Goal: Task Accomplishment & Management: Complete application form

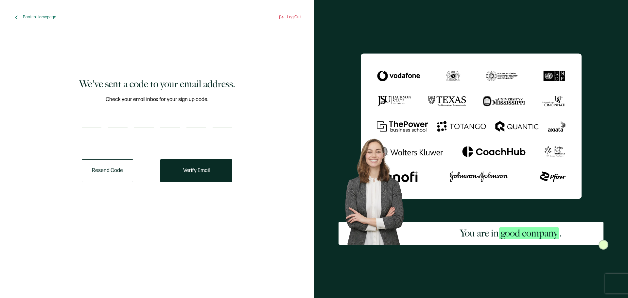
click at [114, 125] on input "number" at bounding box center [118, 121] width 20 height 13
click at [93, 118] on input "number" at bounding box center [92, 121] width 20 height 13
type input "8"
type input "9"
type input "1"
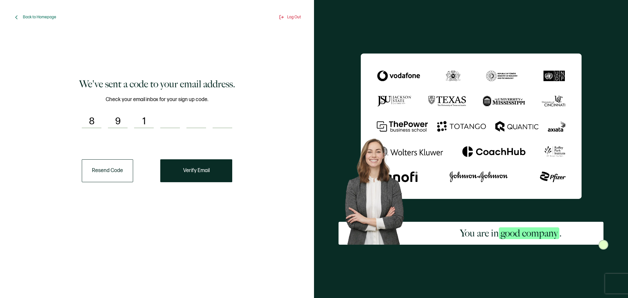
type input "2"
type input "0"
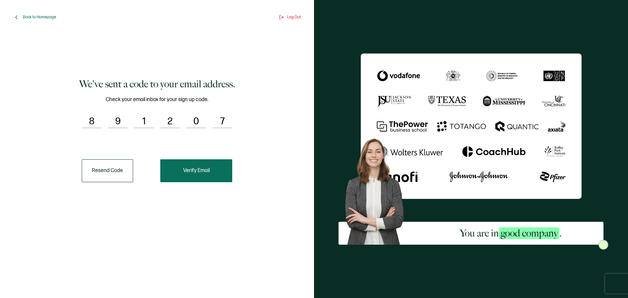
type input "7"
click at [203, 173] on span "Verify Email" at bounding box center [196, 170] width 27 height 5
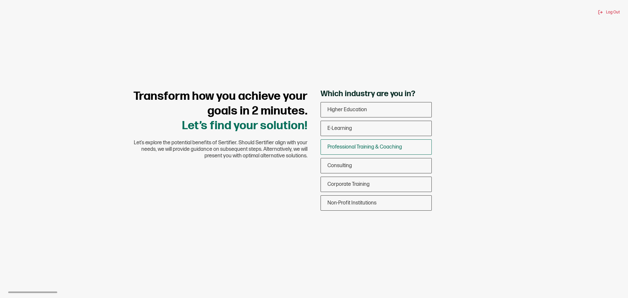
click at [365, 148] on span "Professional Training & Coaching" at bounding box center [365, 147] width 75 height 6
click at [0, 0] on input "Professional Training & Coaching" at bounding box center [0, 0] width 0 height 0
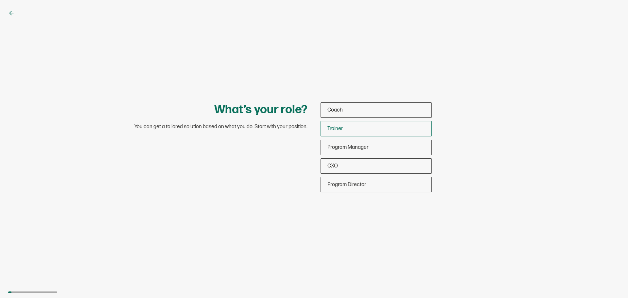
click at [346, 129] on div "Trainer" at bounding box center [376, 128] width 111 height 15
click at [0, 0] on input "Trainer" at bounding box center [0, 0] width 0 height 0
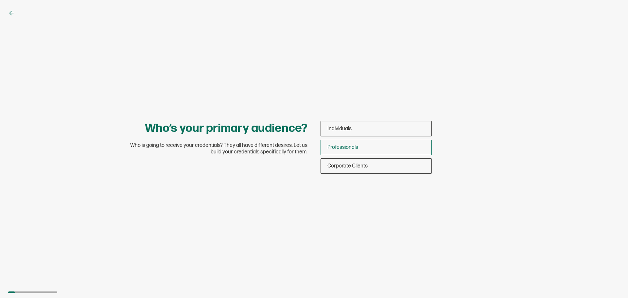
click at [336, 149] on span "Professionals" at bounding box center [343, 147] width 31 height 6
click at [0, 0] on input "Professionals" at bounding box center [0, 0] width 0 height 0
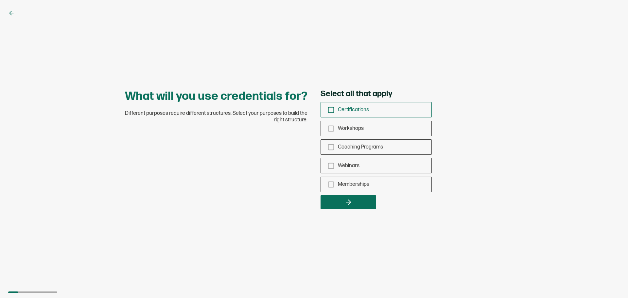
click at [334, 113] on rect "checkbox-group" at bounding box center [332, 110] width 6 height 6
click at [0, 0] on input "Certifications" at bounding box center [0, 0] width 0 height 0
click at [332, 151] on div "Coaching Programs" at bounding box center [376, 146] width 111 height 15
click at [0, 0] on input "Coaching Programs" at bounding box center [0, 0] width 0 height 0
click at [340, 207] on button "button" at bounding box center [349, 202] width 56 height 14
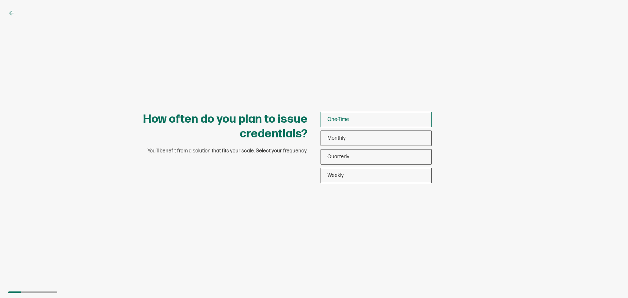
click at [333, 120] on span "One-Time" at bounding box center [339, 120] width 22 height 6
click at [0, 0] on input "One-Time" at bounding box center [0, 0] width 0 height 0
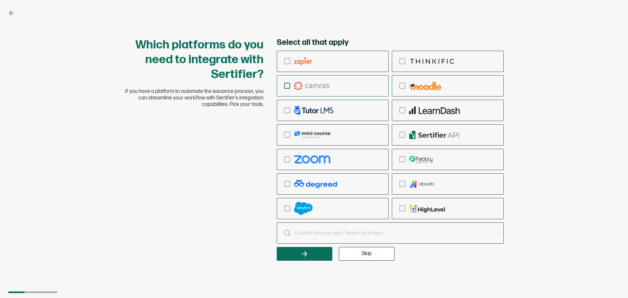
click at [285, 87] on icon "checkbox-group" at bounding box center [287, 85] width 7 height 7
click at [0, 0] on input "checkbox-group" at bounding box center [0, 0] width 0 height 0
click at [359, 256] on button "Skip" at bounding box center [367, 254] width 56 height 14
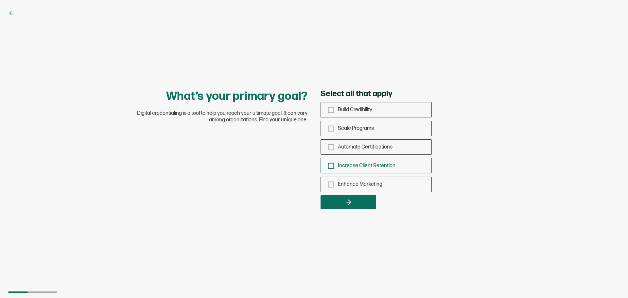
click at [330, 167] on icon "checkbox-group" at bounding box center [331, 165] width 7 height 7
click at [0, 0] on input "Increase Client Retention" at bounding box center [0, 0] width 0 height 0
click at [330, 148] on icon "checkbox-group" at bounding box center [331, 147] width 7 height 7
click at [0, 0] on input "Automate Certifications" at bounding box center [0, 0] width 0 height 0
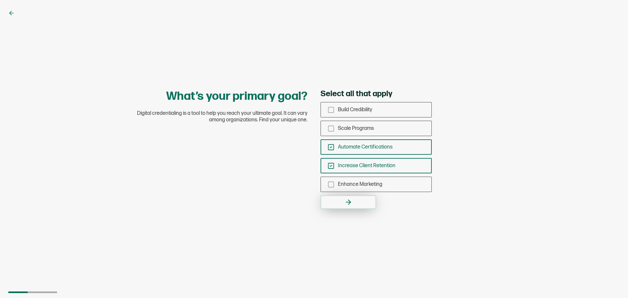
click at [340, 201] on button "button" at bounding box center [349, 202] width 56 height 14
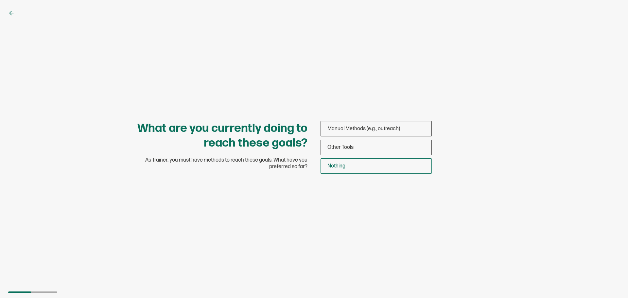
click at [333, 170] on div "Nothing" at bounding box center [376, 165] width 111 height 15
click at [0, 0] on input "Nothing" at bounding box center [0, 0] width 0 height 0
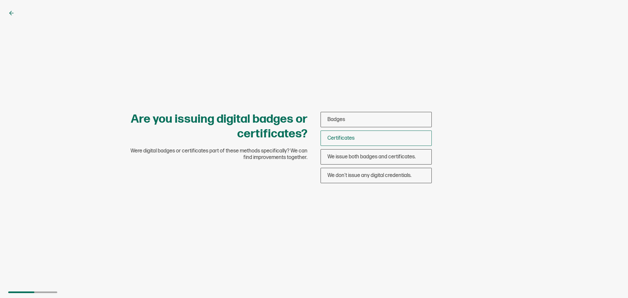
click at [329, 140] on span "Certificates" at bounding box center [341, 138] width 27 height 6
click at [0, 0] on input "Certificates" at bounding box center [0, 0] width 0 height 0
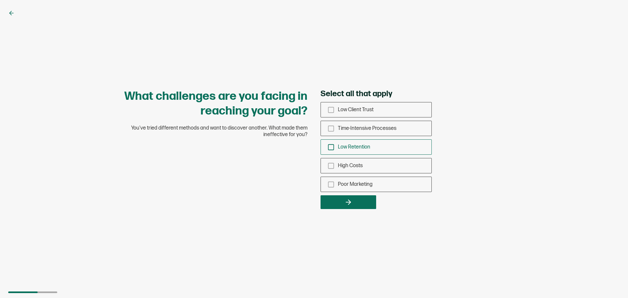
click at [332, 145] on icon "checkbox-group" at bounding box center [331, 147] width 7 height 7
click at [0, 0] on input "Low Retention" at bounding box center [0, 0] width 0 height 0
click at [335, 205] on button "button" at bounding box center [349, 202] width 56 height 14
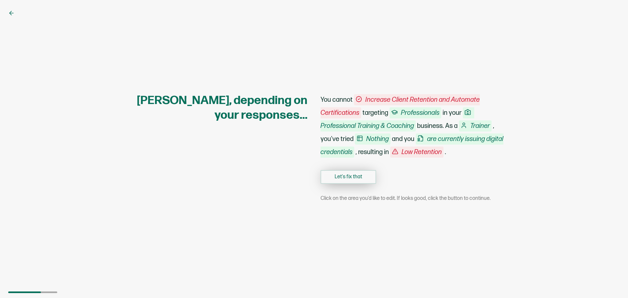
click at [342, 181] on button "Let's fix that" at bounding box center [349, 177] width 56 height 14
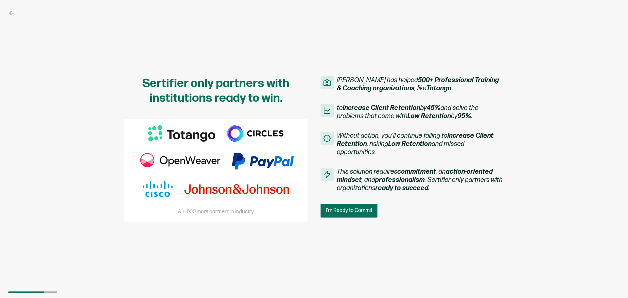
click at [333, 210] on span "I'm Ready to Commit" at bounding box center [349, 210] width 46 height 5
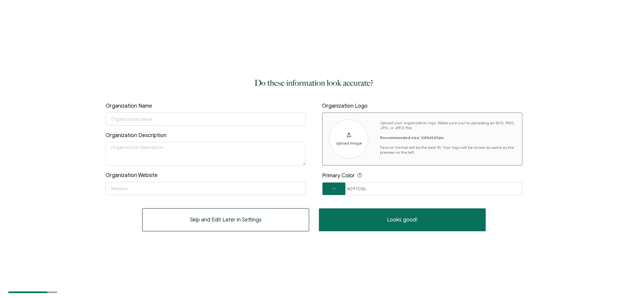
click at [255, 222] on span "Skip and Edit Later in Settings" at bounding box center [226, 219] width 72 height 5
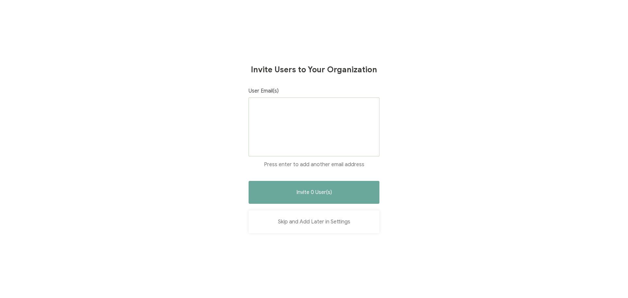
click at [310, 227] on button "Skip and Add Later in Settings" at bounding box center [314, 221] width 131 height 23
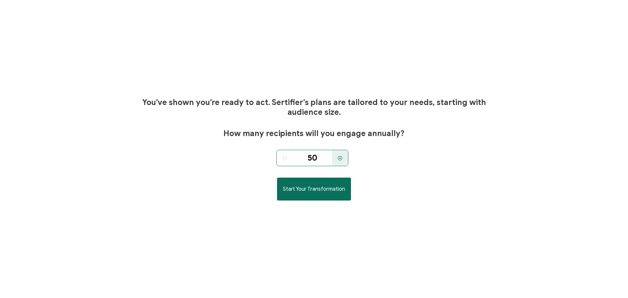
click at [279, 158] on div at bounding box center [285, 158] width 16 height 16
click at [285, 159] on div at bounding box center [285, 158] width 16 height 16
click at [285, 159] on icon at bounding box center [284, 158] width 5 height 5
click at [302, 196] on button "Start Your Transformation" at bounding box center [314, 189] width 74 height 23
